Goal: Find contact information: Find contact information

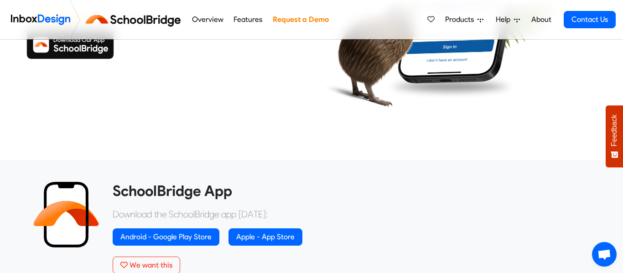
scroll to position [45, 0]
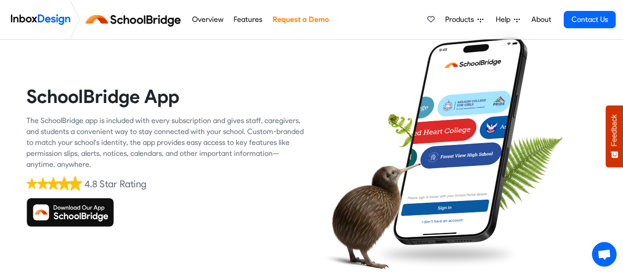
click at [609, 258] on span "Open chat" at bounding box center [604, 256] width 15 height 12
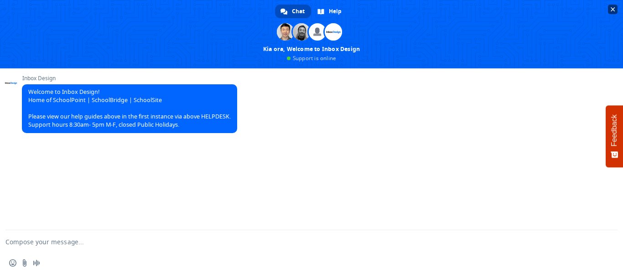
click at [315, 55] on span at bounding box center [311, 34] width 623 height 68
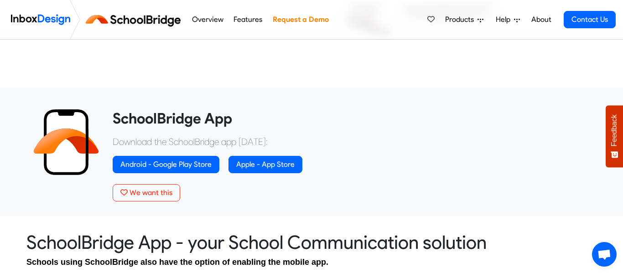
scroll to position [293, 0]
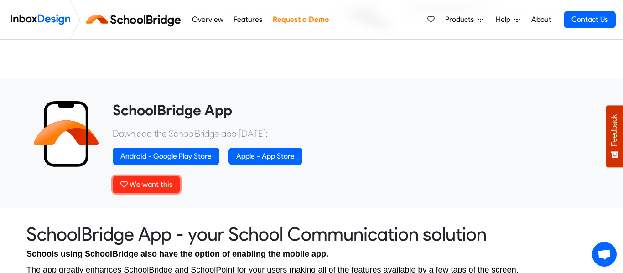
click at [143, 186] on span "We want this" at bounding box center [151, 184] width 43 height 9
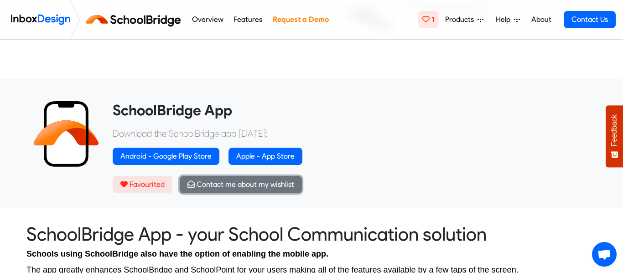
click at [209, 180] on span "Contact me about my wishlist" at bounding box center [246, 184] width 98 height 9
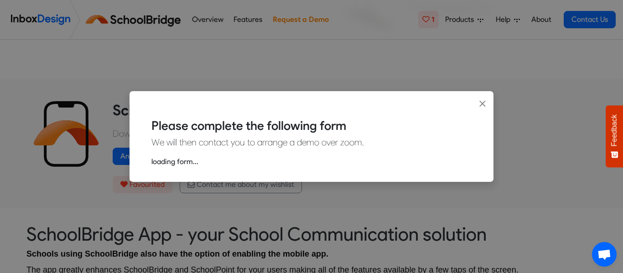
click at [196, 166] on p "loading form..." at bounding box center [311, 162] width 320 height 11
click at [200, 146] on p "We will then contact you to arrange a demo over zoom." at bounding box center [311, 143] width 320 height 14
click at [193, 147] on p "We will then contact you to arrange a demo over zoom." at bounding box center [311, 143] width 320 height 14
click at [155, 149] on p "We will then contact you to arrange a demo over zoom." at bounding box center [311, 143] width 320 height 14
click at [479, 98] on button "Close" at bounding box center [483, 104] width 22 height 26
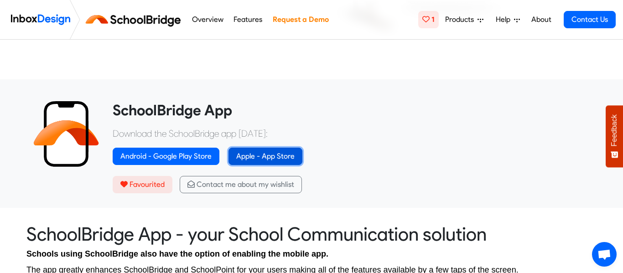
click at [248, 151] on link "Apple - App Store" at bounding box center [266, 156] width 74 height 17
